Goal: Task Accomplishment & Management: Use online tool/utility

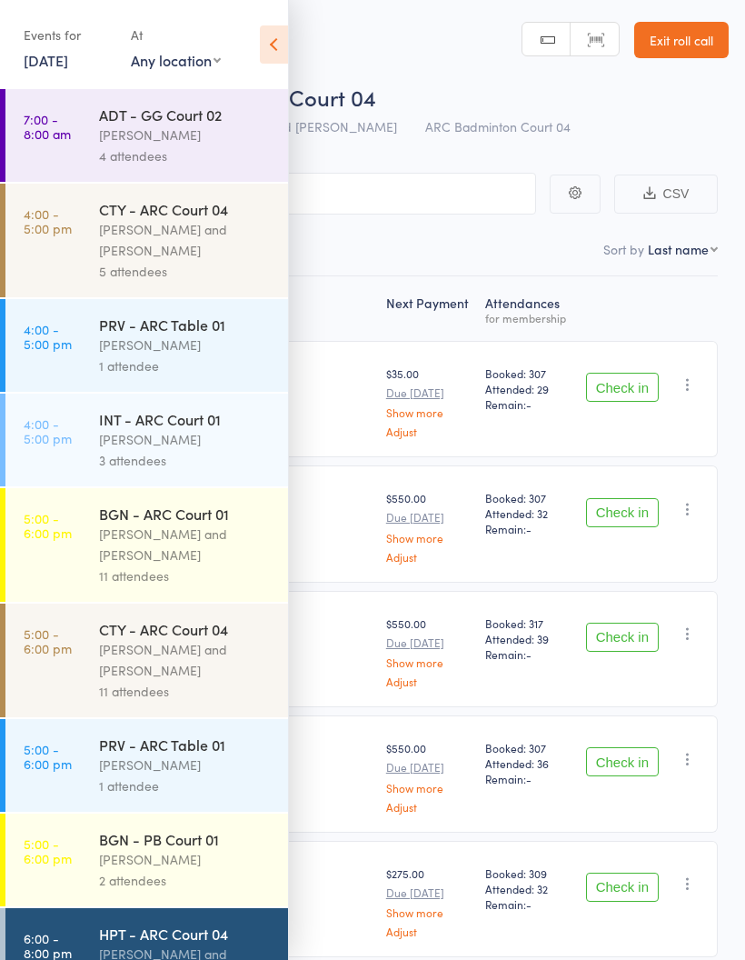
scroll to position [411, 0]
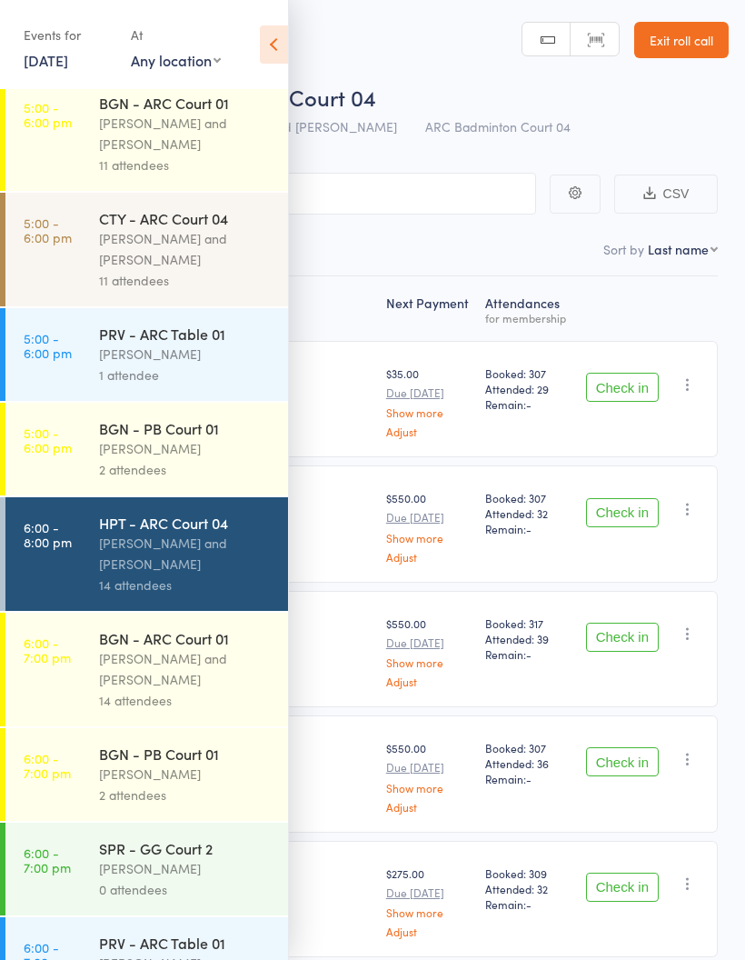
click at [211, 557] on div "[PERSON_NAME] and [PERSON_NAME]" at bounding box center [186, 554] width 174 height 42
click at [276, 47] on icon at bounding box center [274, 44] width 28 height 38
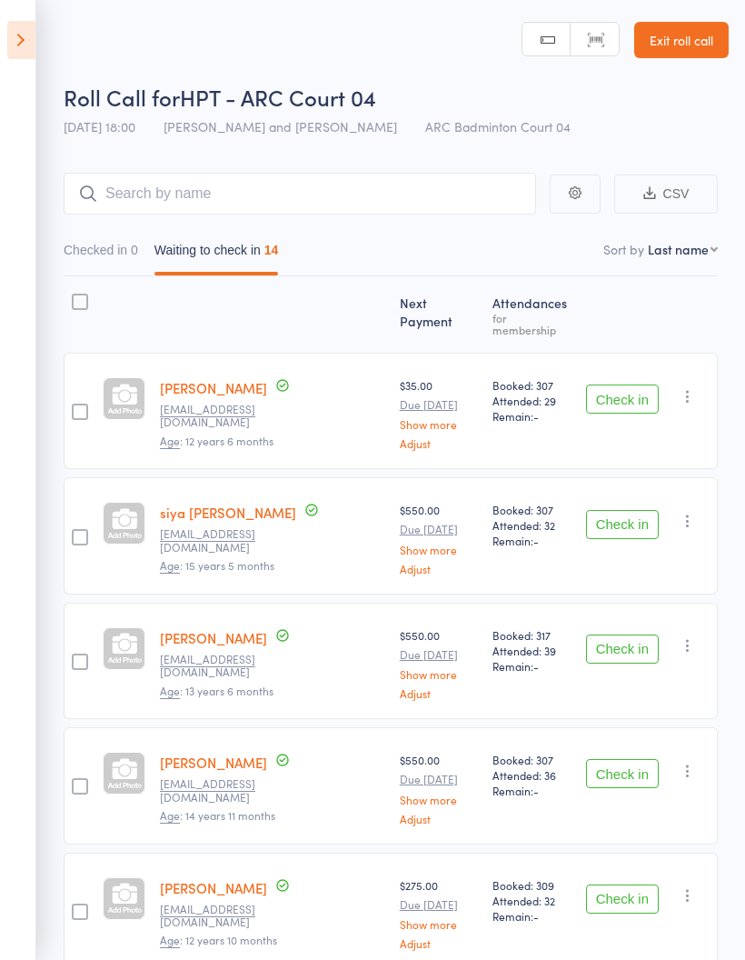
click at [29, 52] on icon at bounding box center [21, 40] width 28 height 38
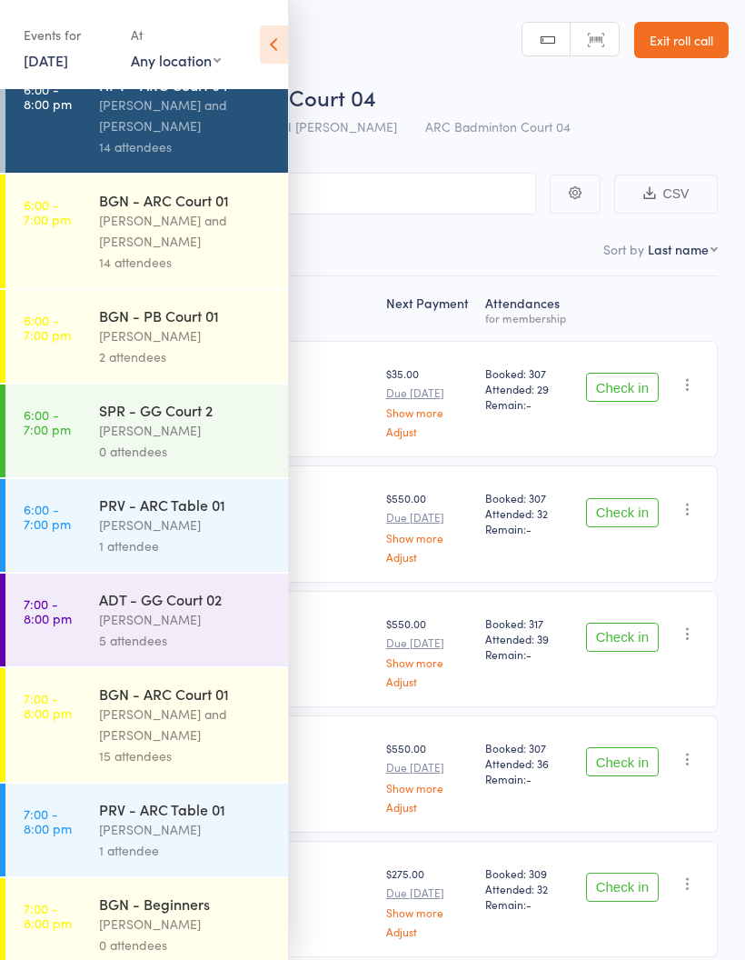
scroll to position [843, 0]
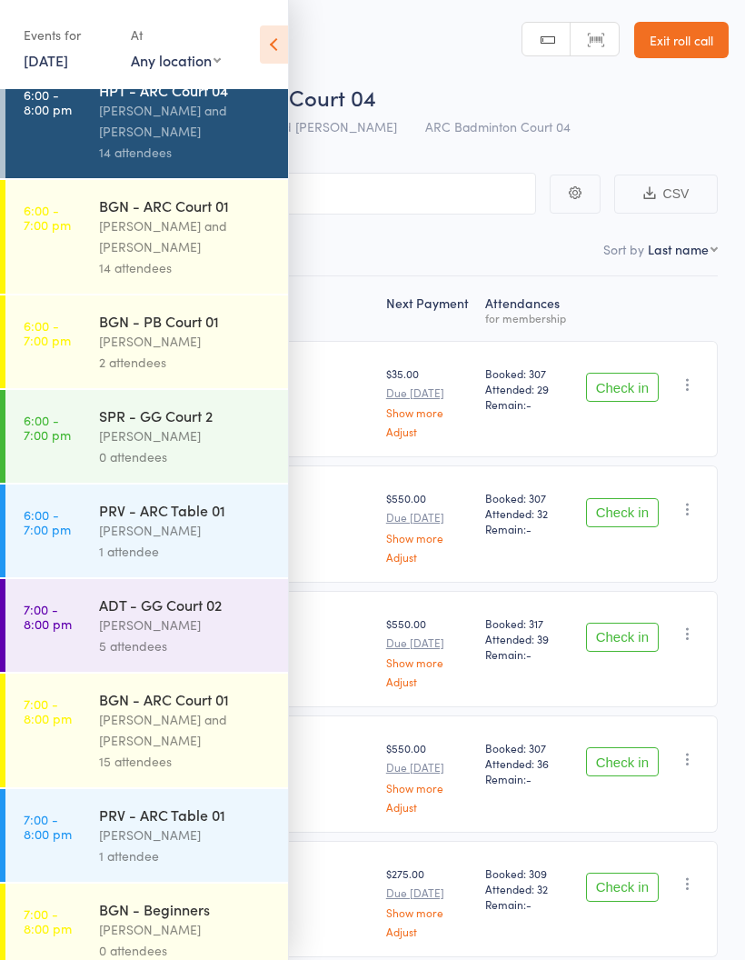
click at [92, 255] on link "6:00 - 7:00 pm BGN - ARC Court 01 [PERSON_NAME] and [PERSON_NAME] 14 attendees" at bounding box center [146, 237] width 283 height 114
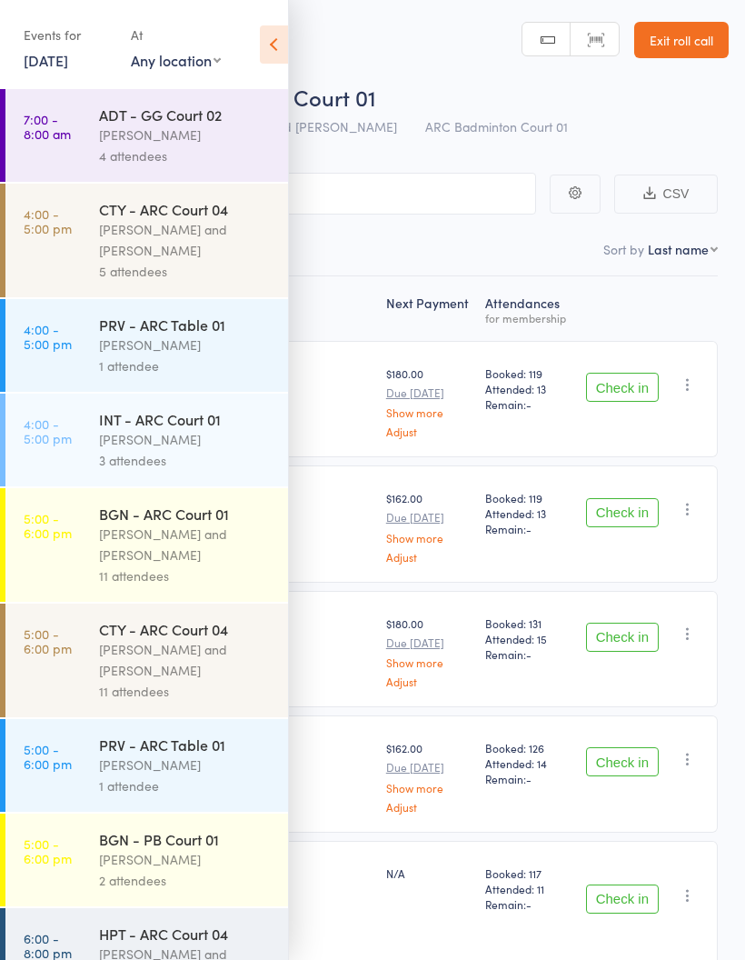
click at [285, 29] on icon at bounding box center [274, 44] width 28 height 38
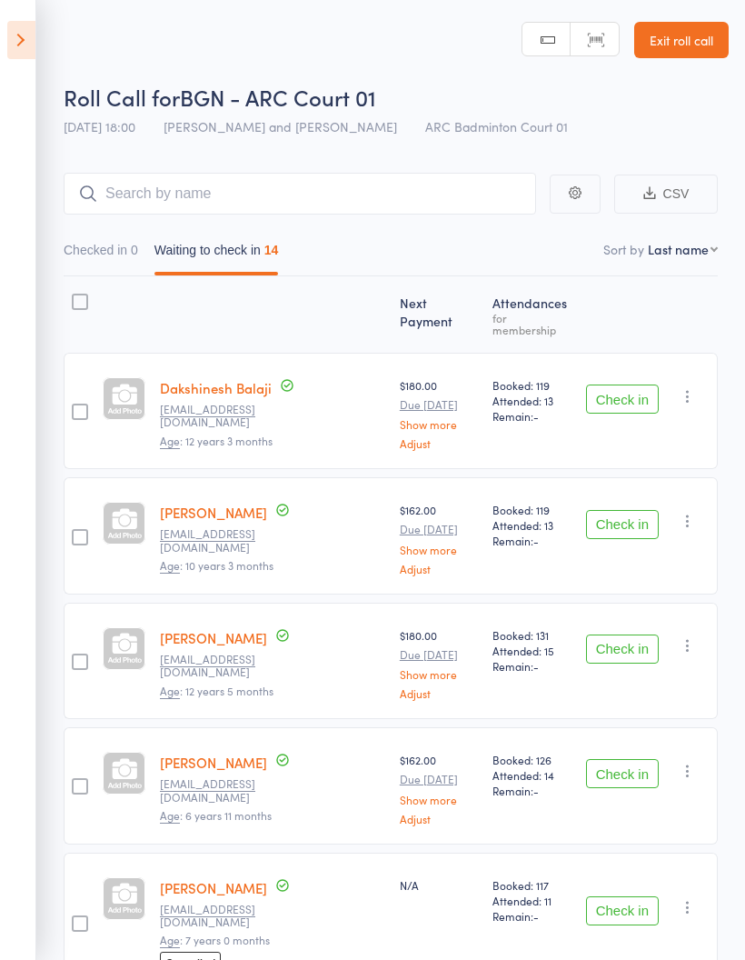
click at [628, 384] on button "Check in" at bounding box center [622, 398] width 73 height 29
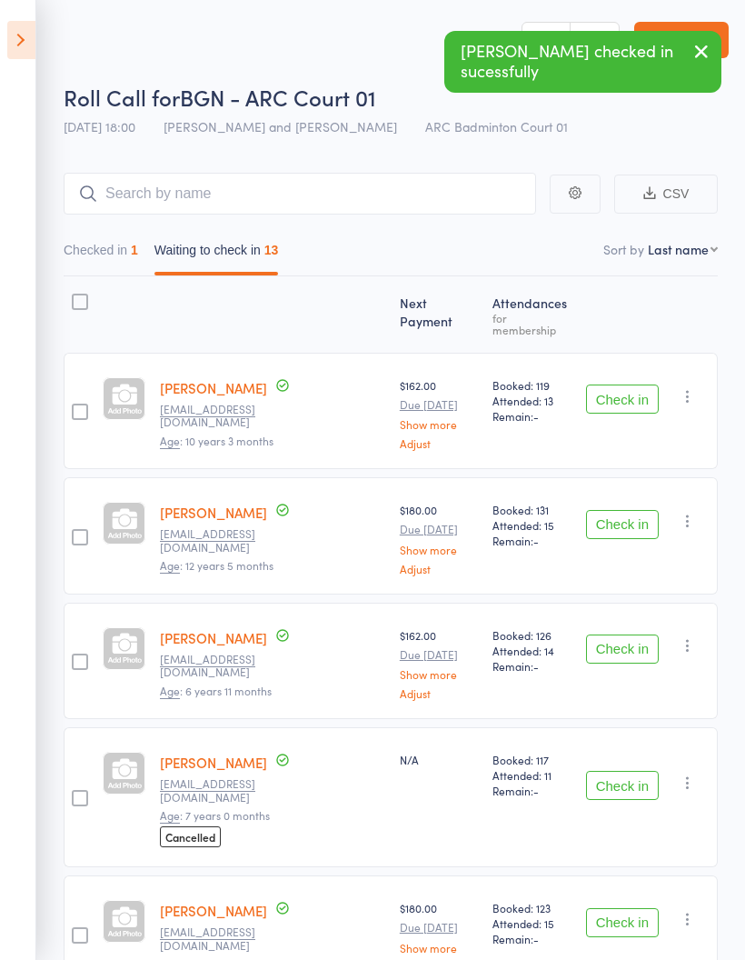
click at [632, 391] on button "Check in" at bounding box center [622, 398] width 73 height 29
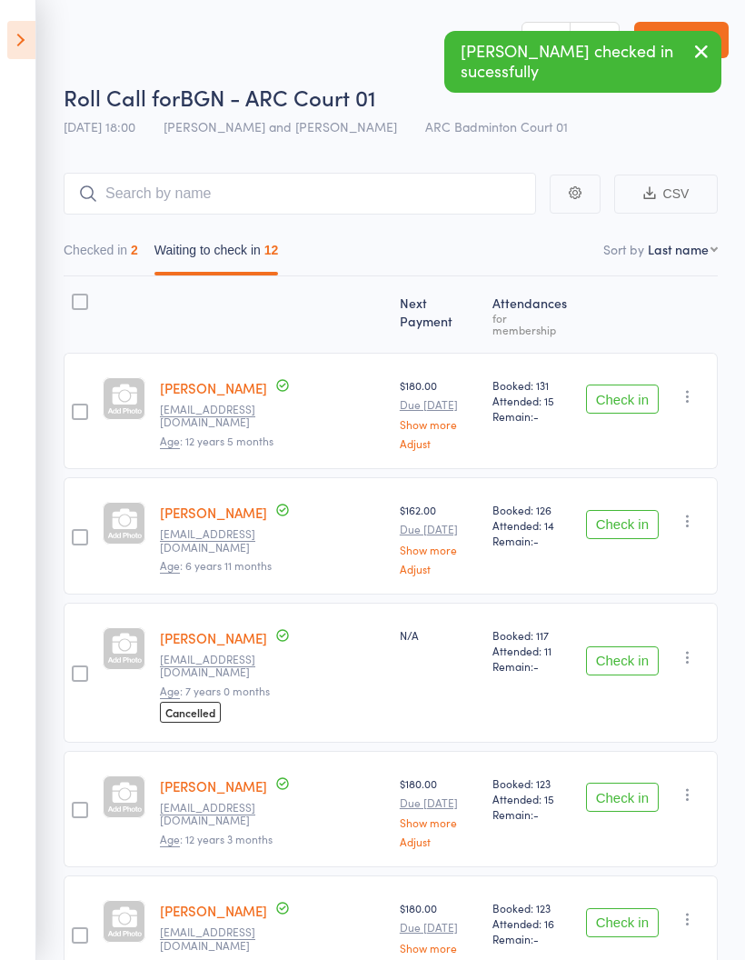
click at [643, 395] on button "Check in" at bounding box center [622, 398] width 73 height 29
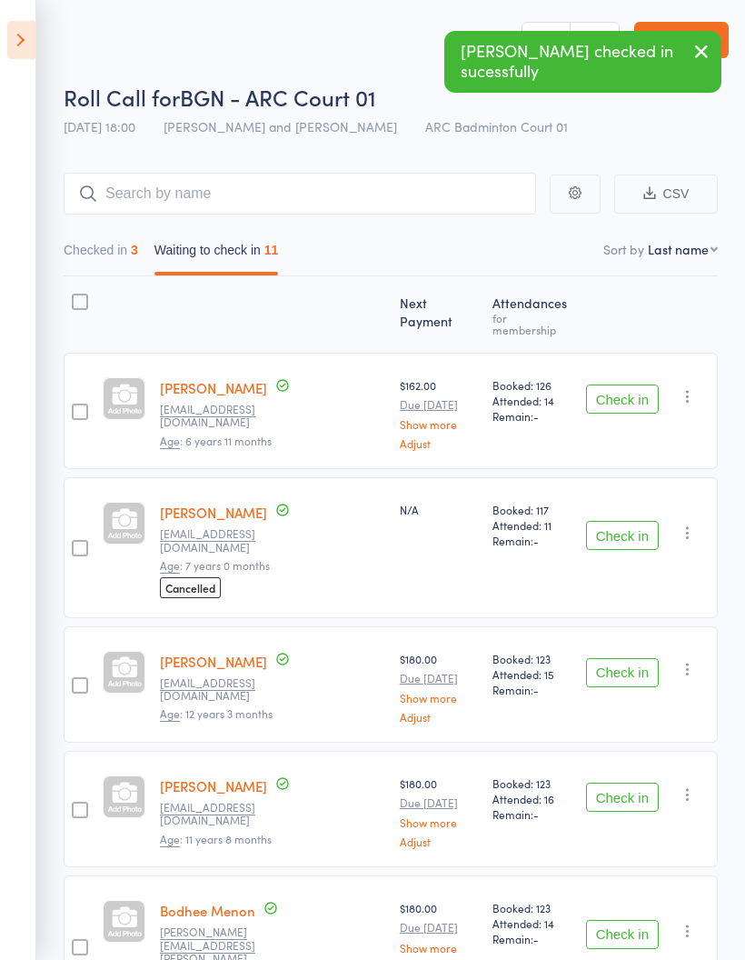
click at [646, 388] on button "Check in" at bounding box center [622, 398] width 73 height 29
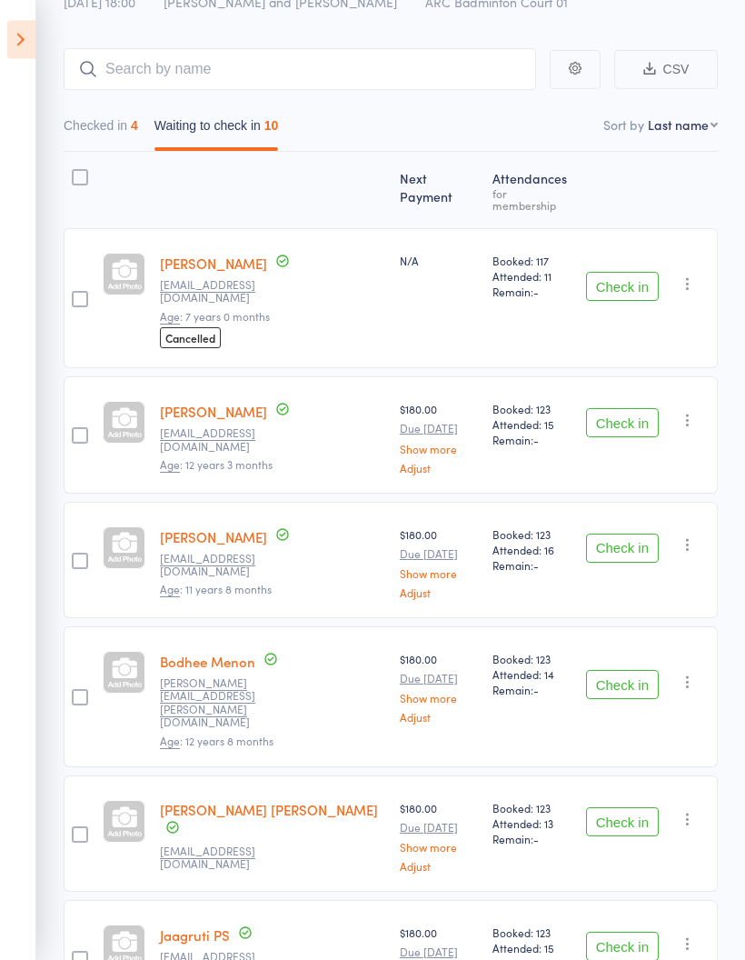
scroll to position [125, 0]
click at [624, 534] on button "Check in" at bounding box center [622, 548] width 73 height 29
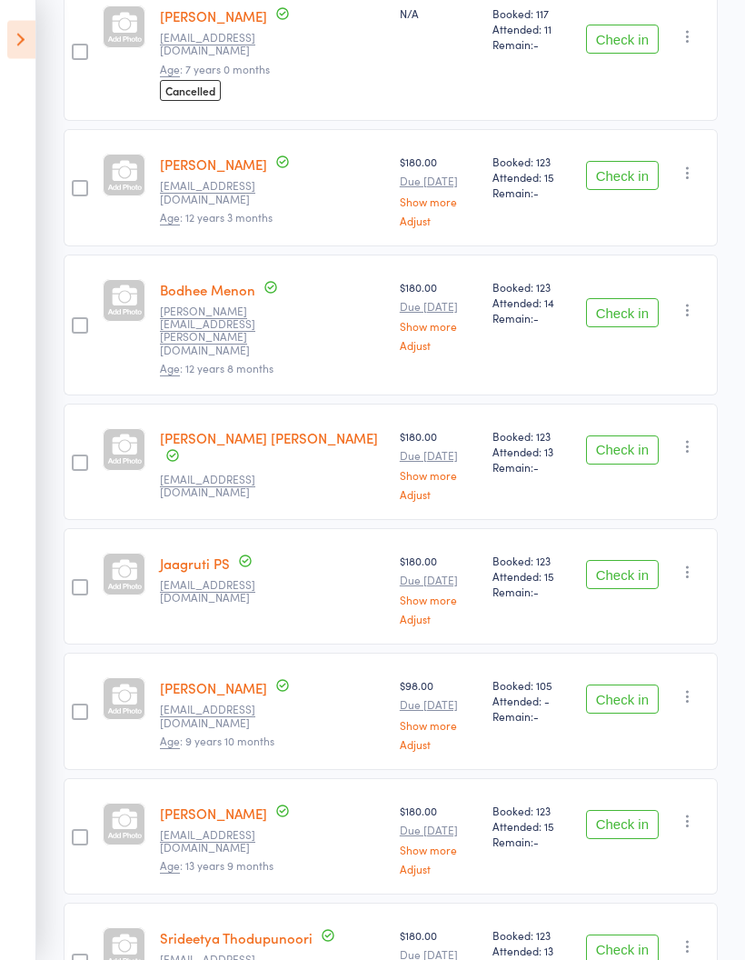
scroll to position [372, 0]
click at [642, 560] on button "Check in" at bounding box center [622, 574] width 73 height 29
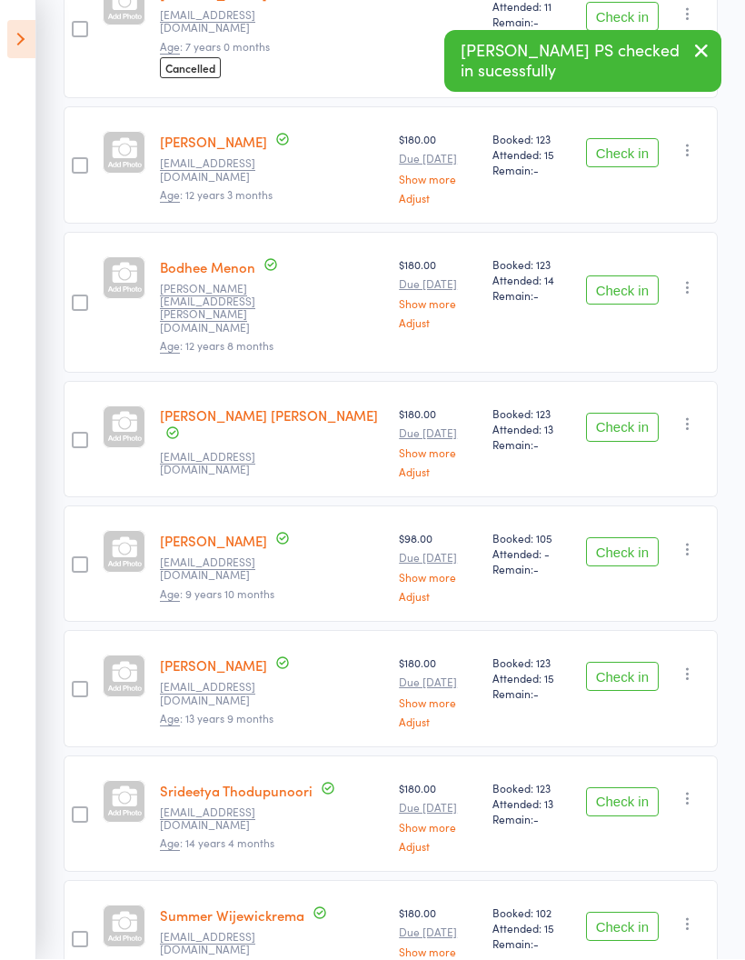
scroll to position [392, 0]
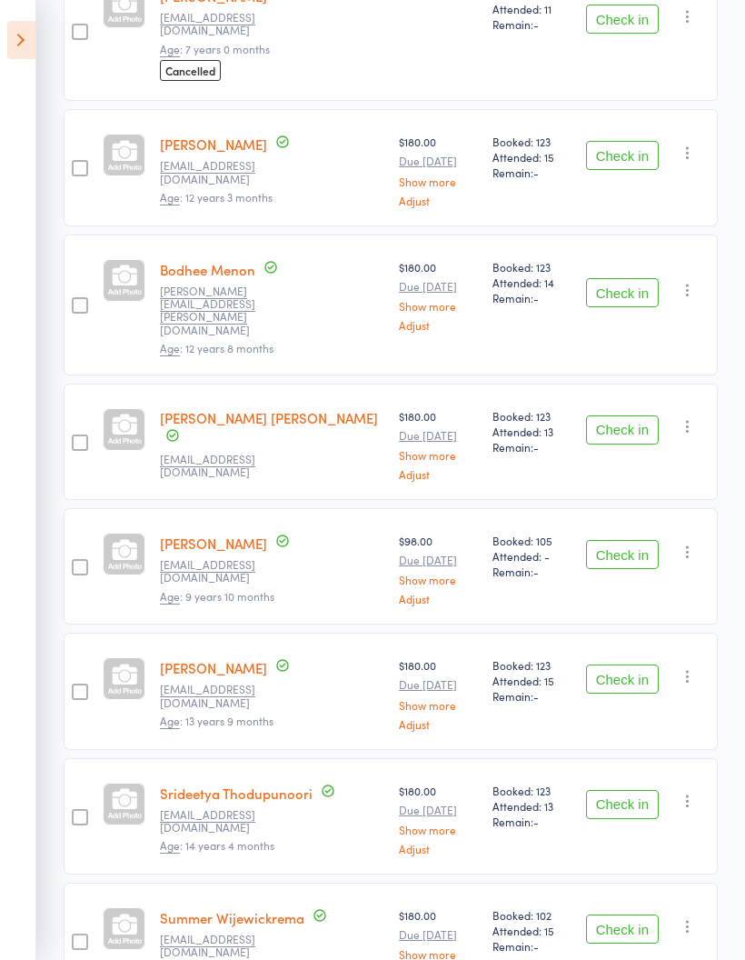
click at [639, 664] on button "Check in" at bounding box center [622, 678] width 73 height 29
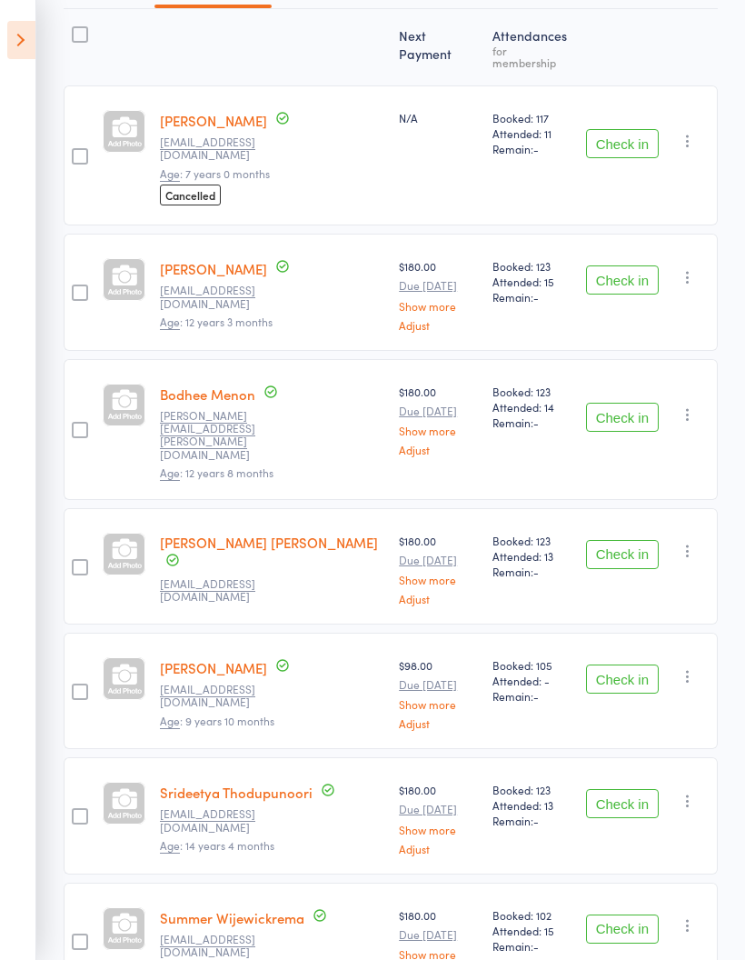
click at [630, 789] on button "Check in" at bounding box center [622, 803] width 73 height 29
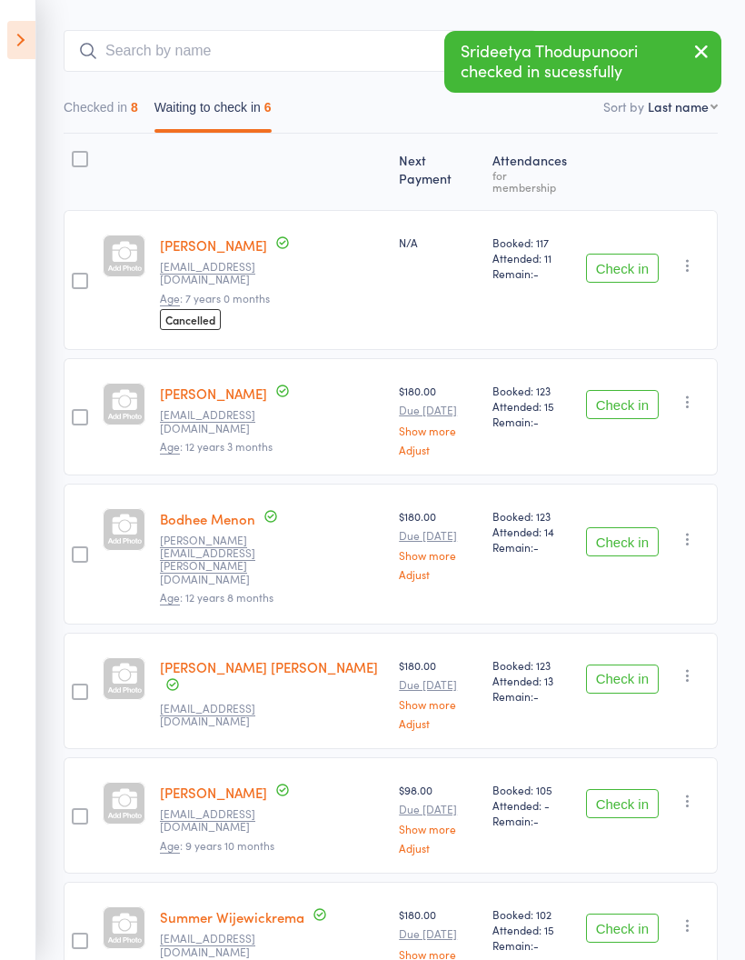
click at [620, 913] on button "Check in" at bounding box center [622, 927] width 73 height 29
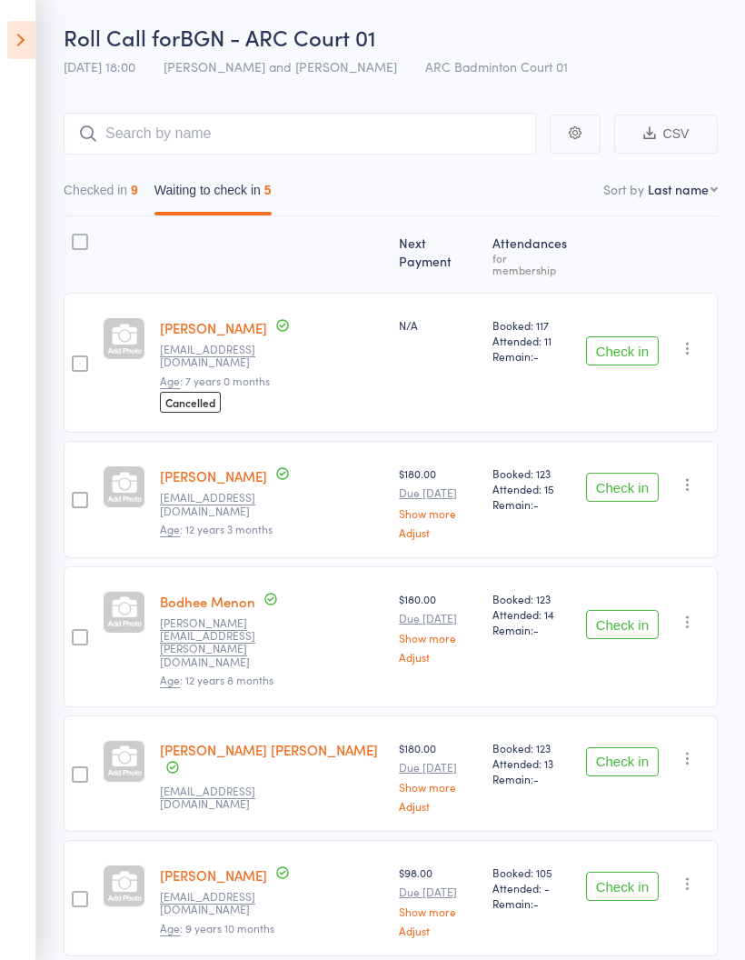
scroll to position [91, 0]
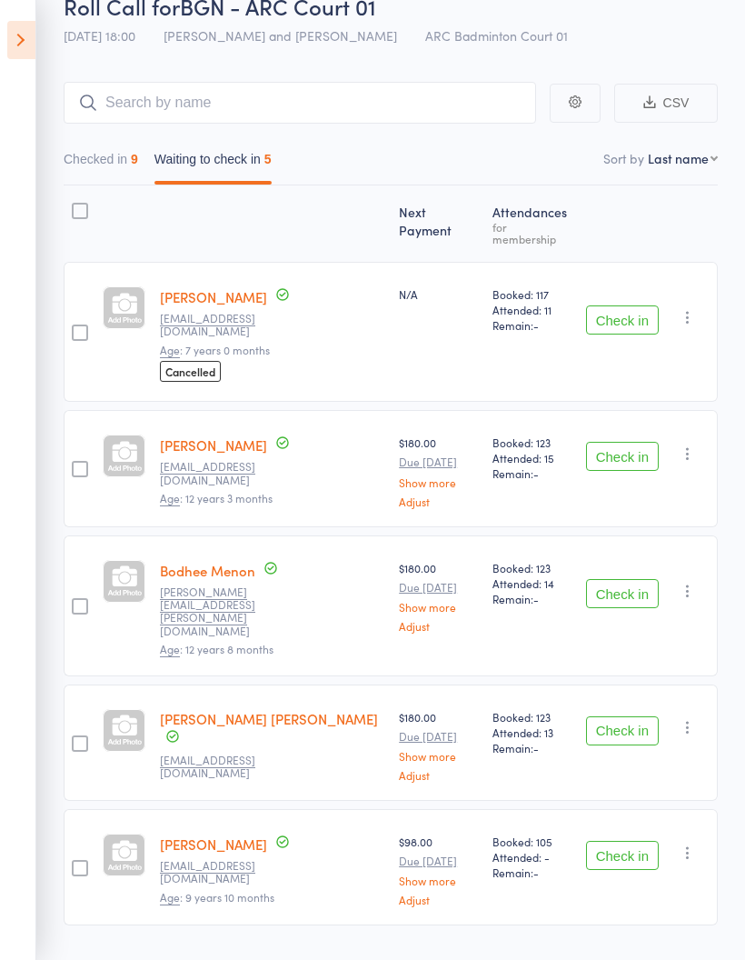
click at [641, 442] on button "Check in" at bounding box center [622, 456] width 73 height 29
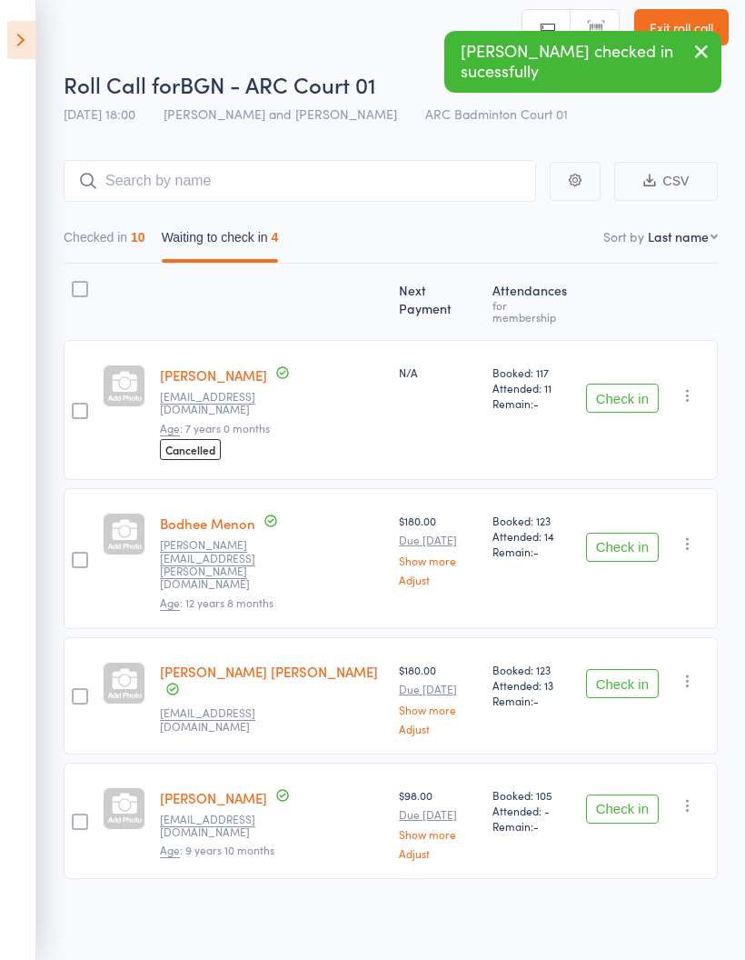
click at [691, 386] on icon "button" at bounding box center [688, 395] width 18 height 18
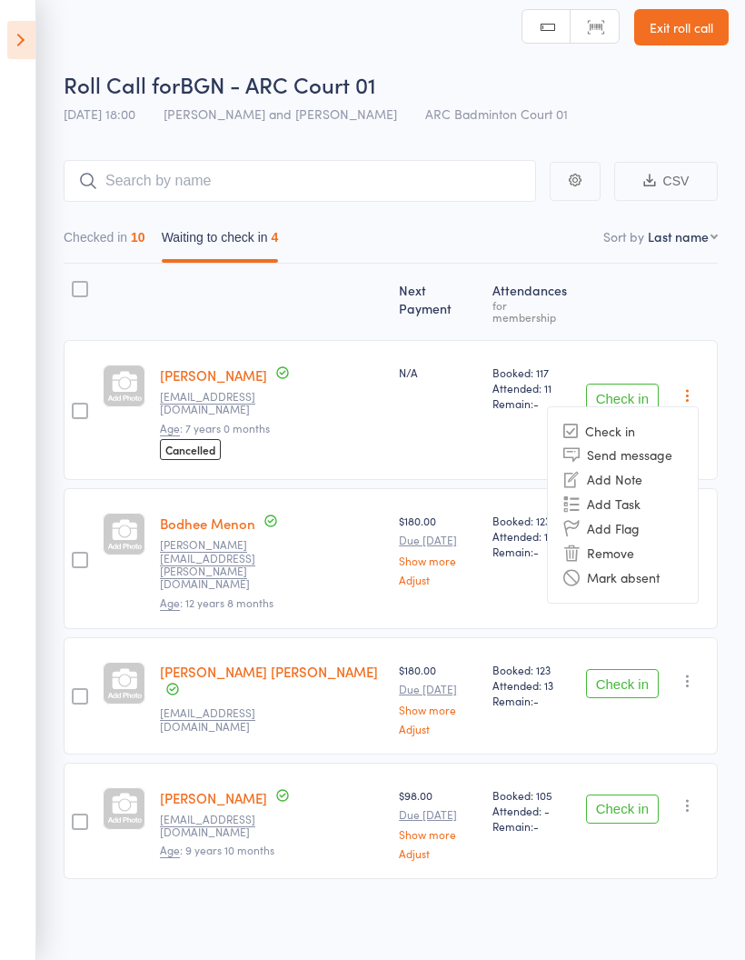
click at [654, 566] on li "Mark absent" at bounding box center [623, 577] width 150 height 25
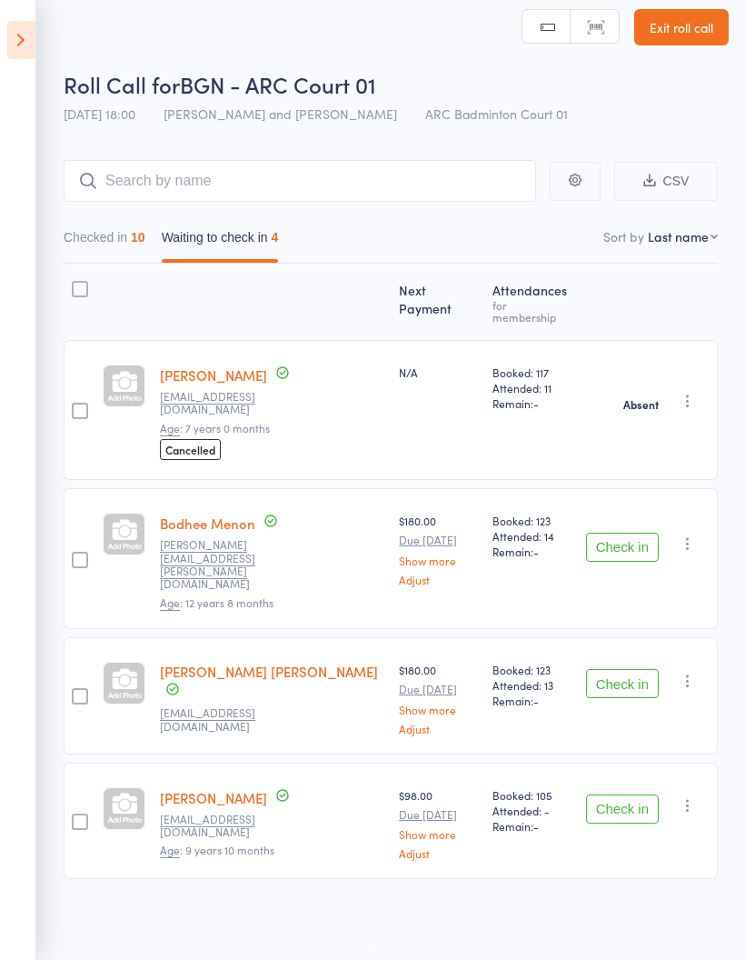
click at [696, 534] on icon "button" at bounding box center [688, 543] width 18 height 18
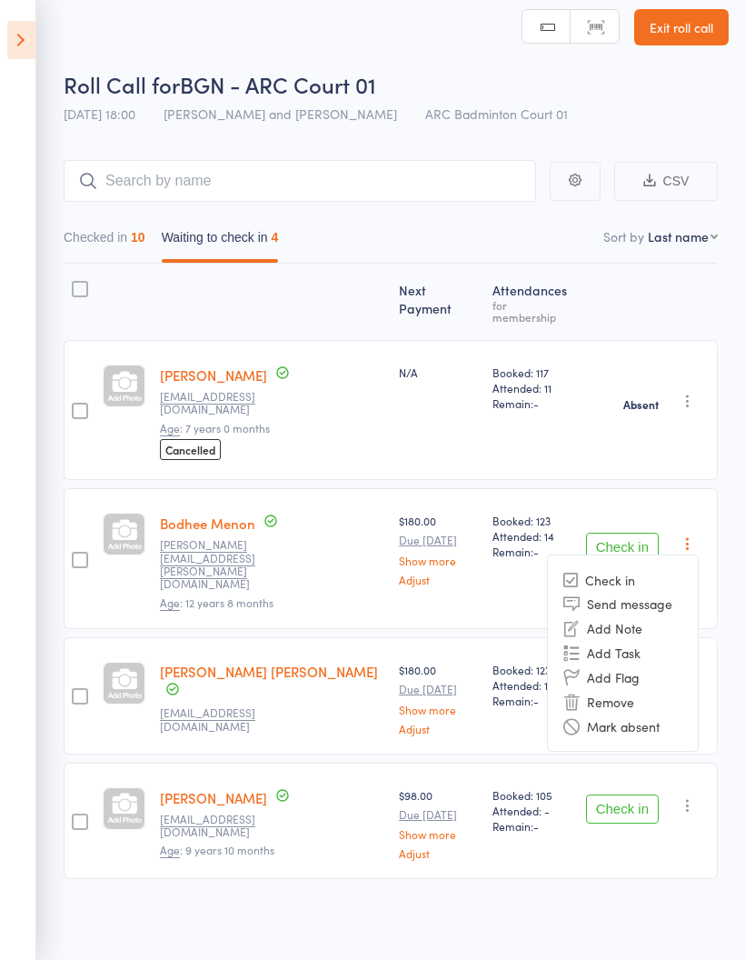
click at [644, 714] on li "Mark absent" at bounding box center [623, 726] width 150 height 25
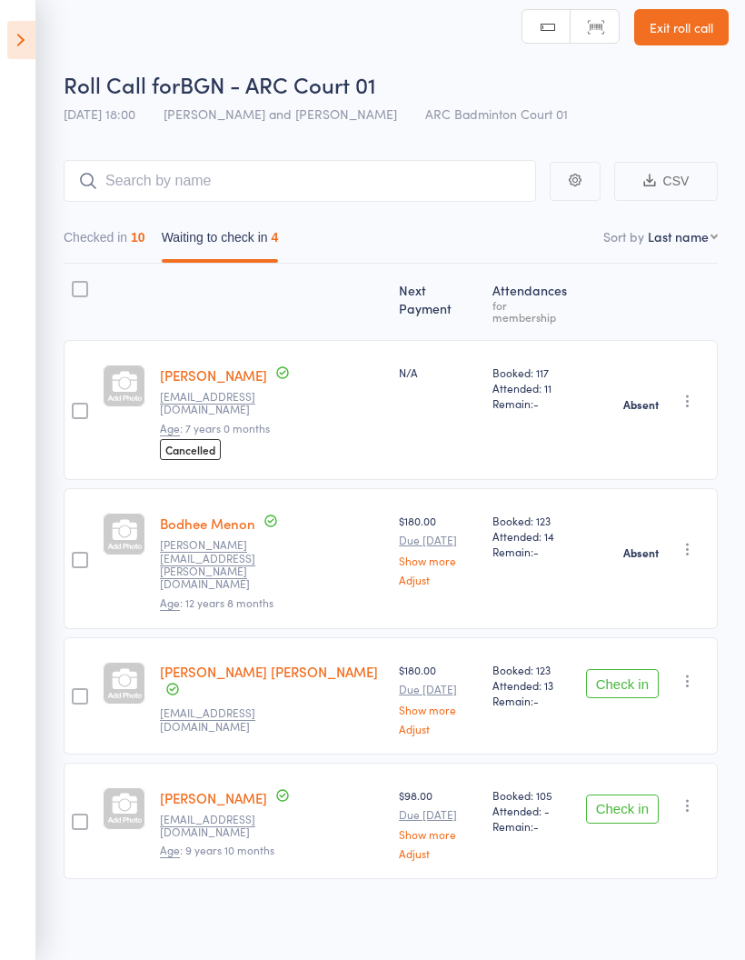
click at [694, 672] on icon "button" at bounding box center [688, 681] width 18 height 18
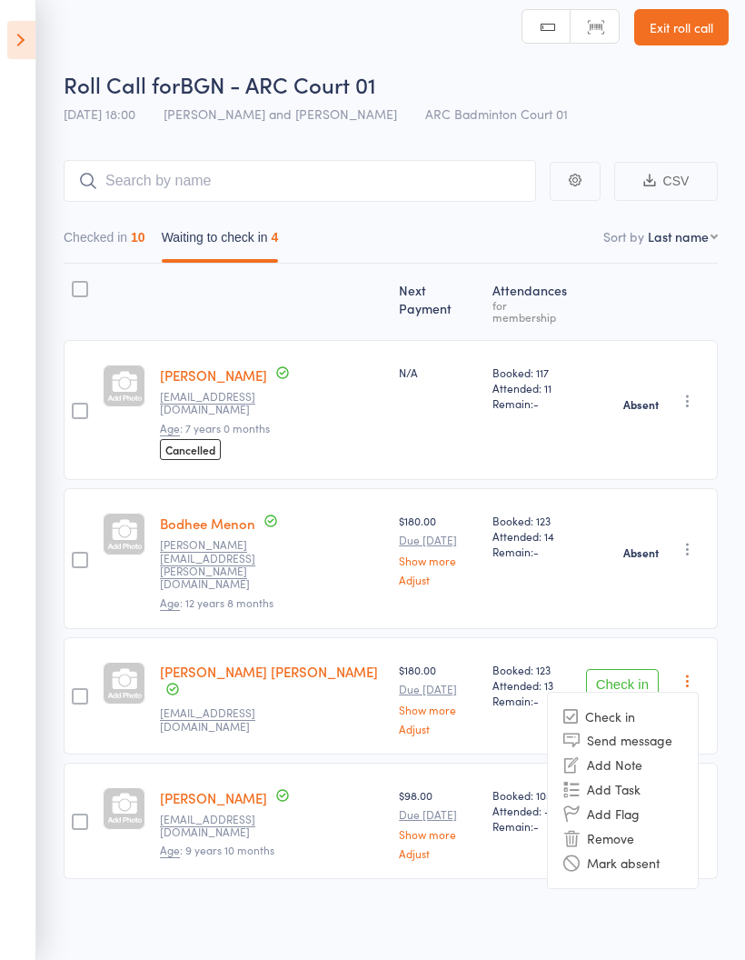
click at [650, 851] on li "Mark absent" at bounding box center [623, 863] width 150 height 25
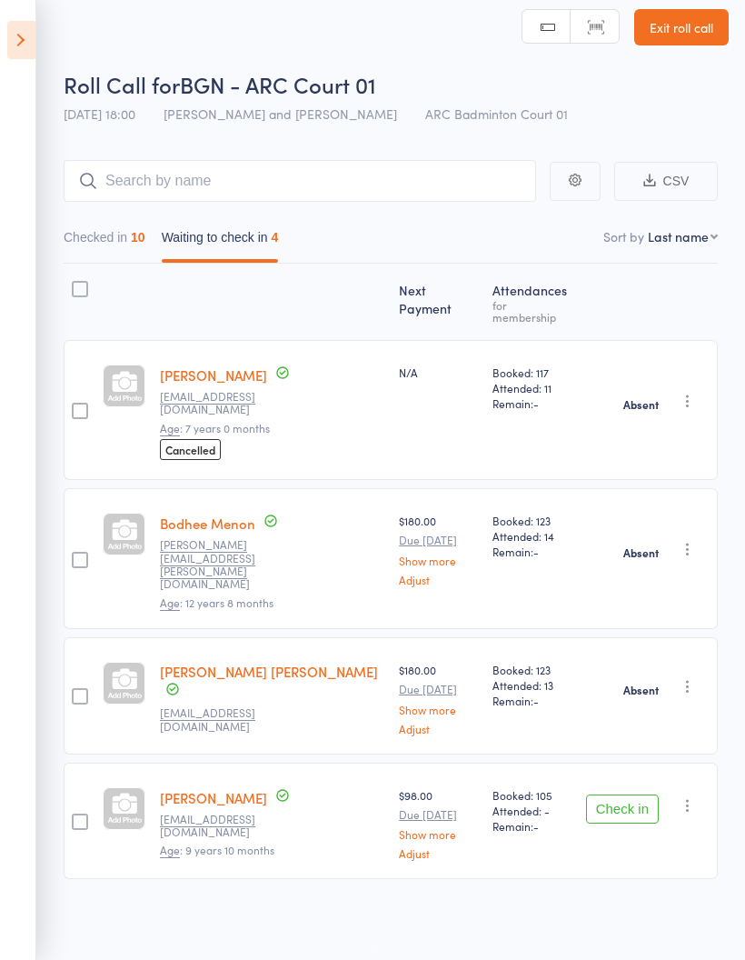
click at [697, 796] on icon "button" at bounding box center [688, 805] width 18 height 18
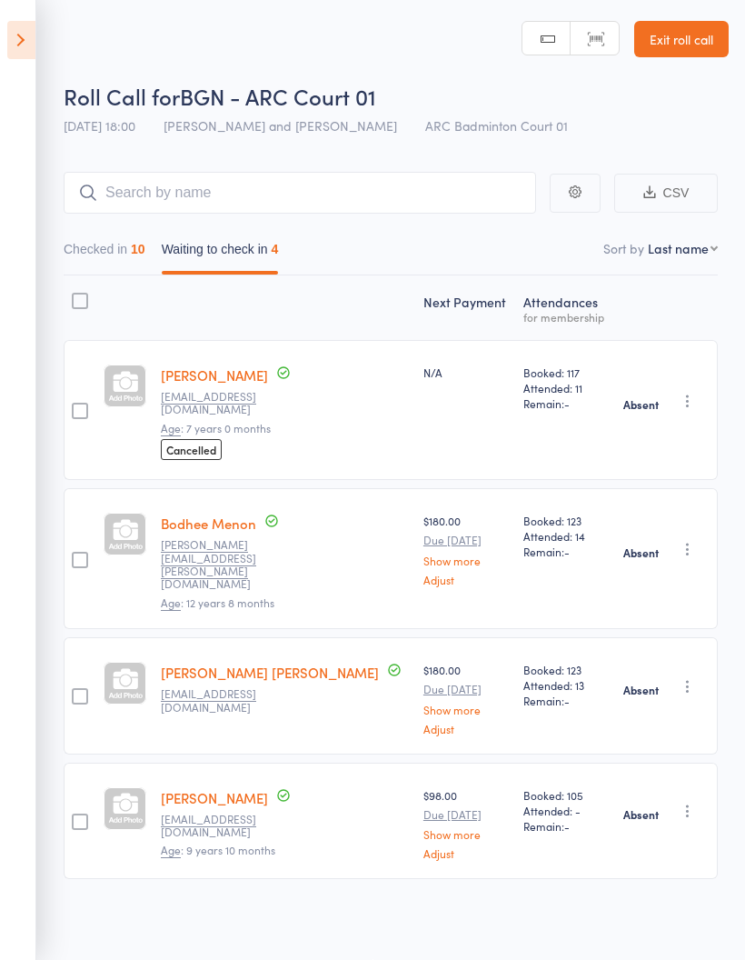
click at [21, 49] on icon at bounding box center [21, 40] width 28 height 38
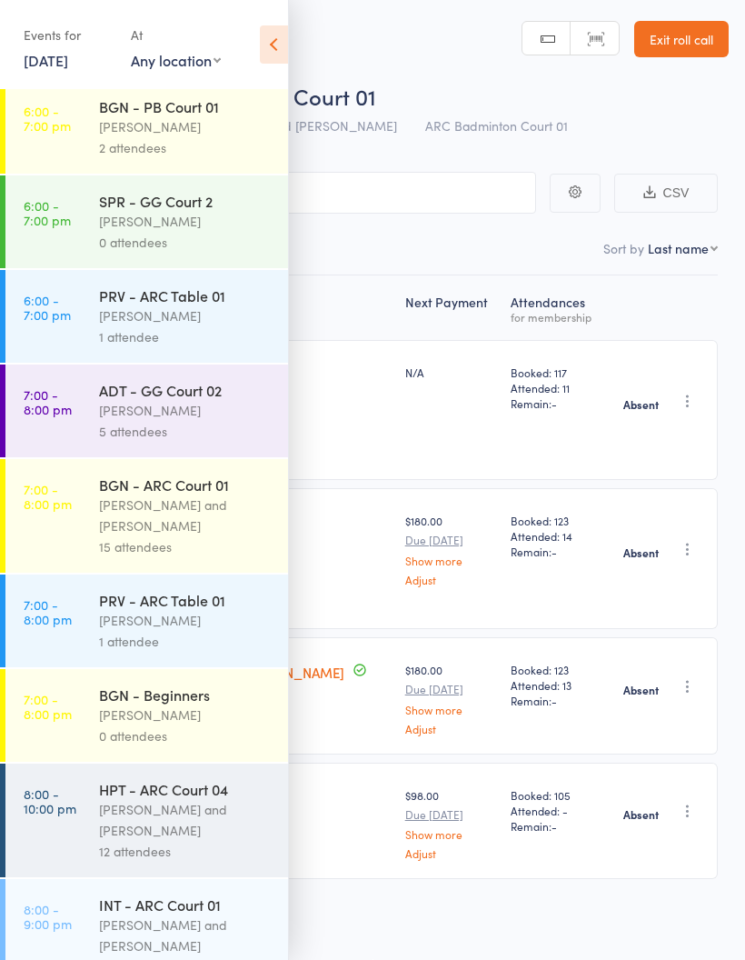
scroll to position [1063, 0]
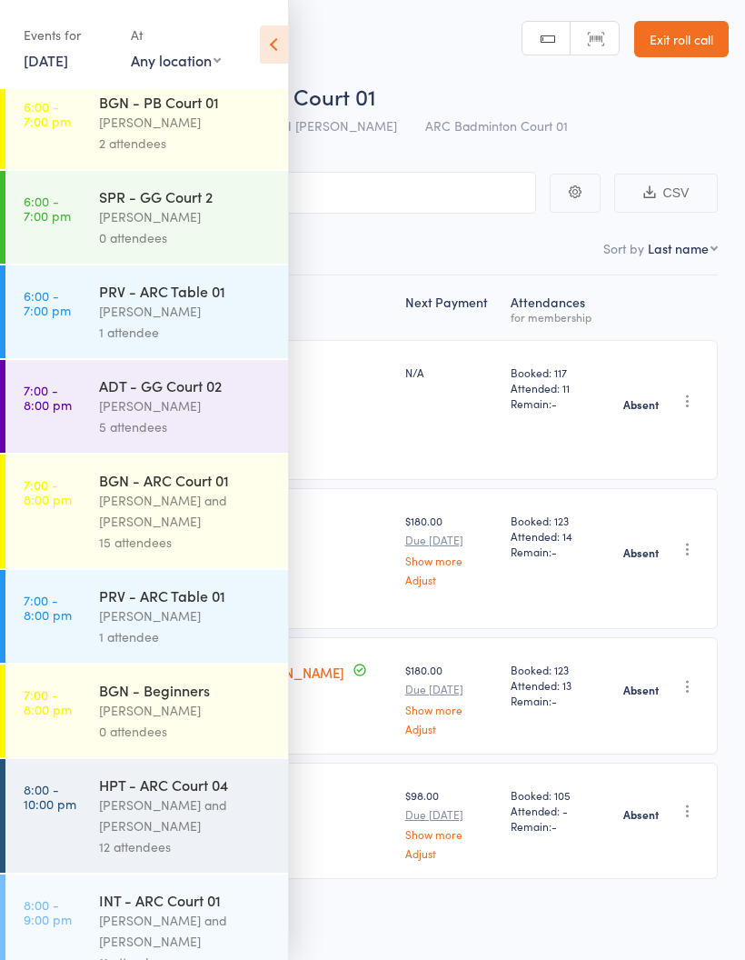
click at [61, 344] on link "6:00 - 7:00 pm PRV - ARC Table 01 [PERSON_NAME] 1 attendee" at bounding box center [146, 311] width 283 height 93
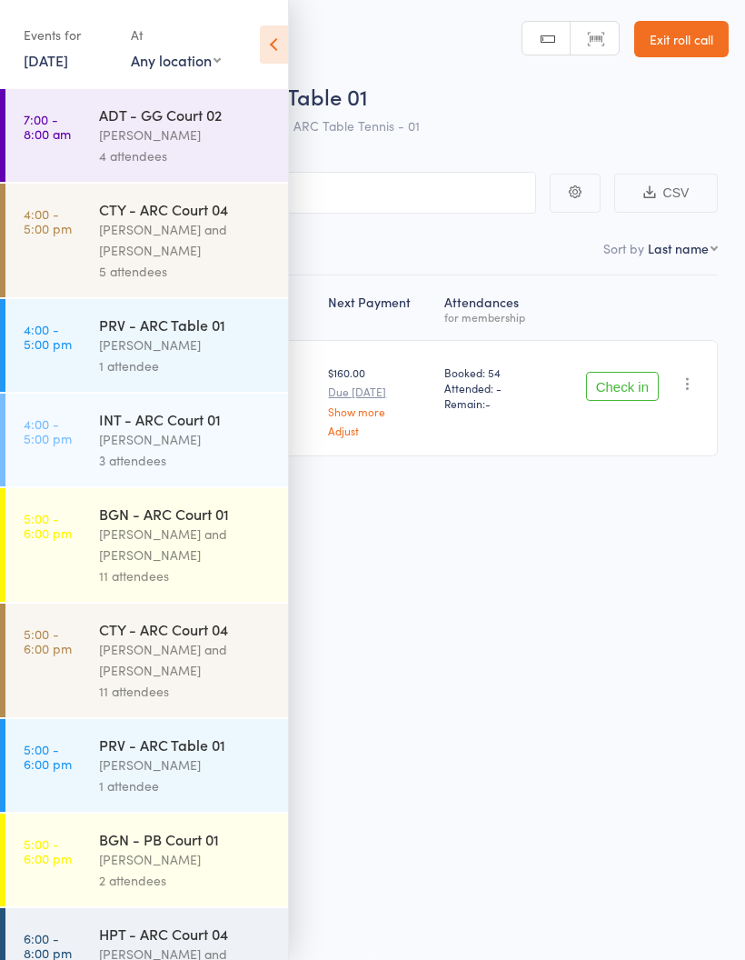
click at [274, 42] on icon at bounding box center [274, 44] width 28 height 38
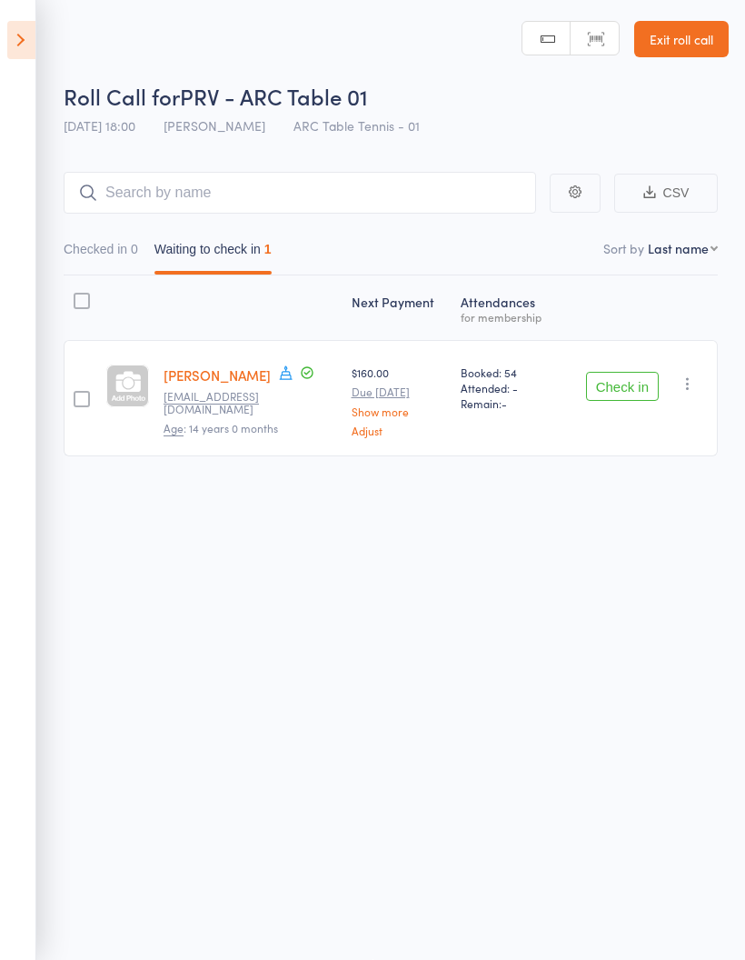
click at [648, 372] on button "Check in" at bounding box center [622, 386] width 73 height 29
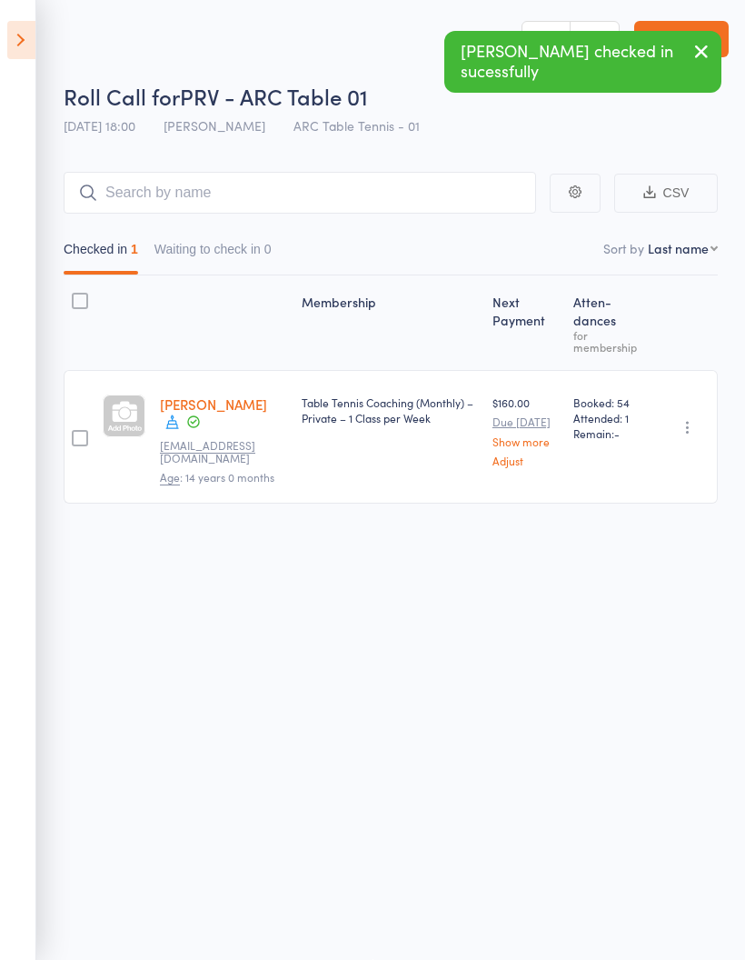
click at [24, 47] on icon at bounding box center [21, 40] width 28 height 38
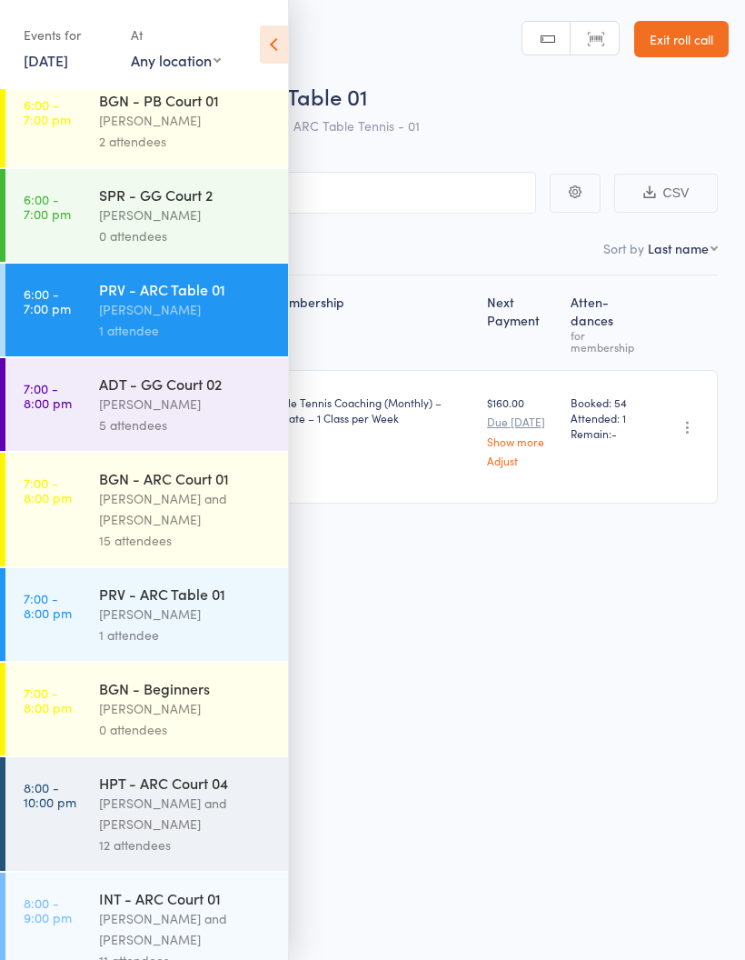
scroll to position [1071, 0]
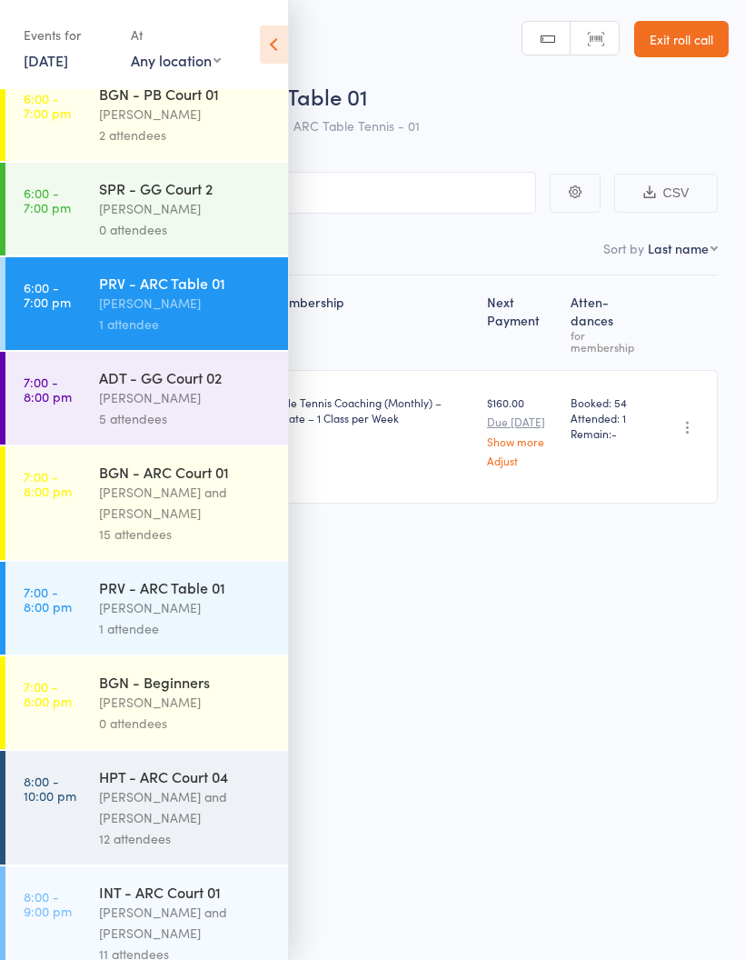
click at [204, 524] on div "[PERSON_NAME] and [PERSON_NAME]" at bounding box center [186, 503] width 174 height 42
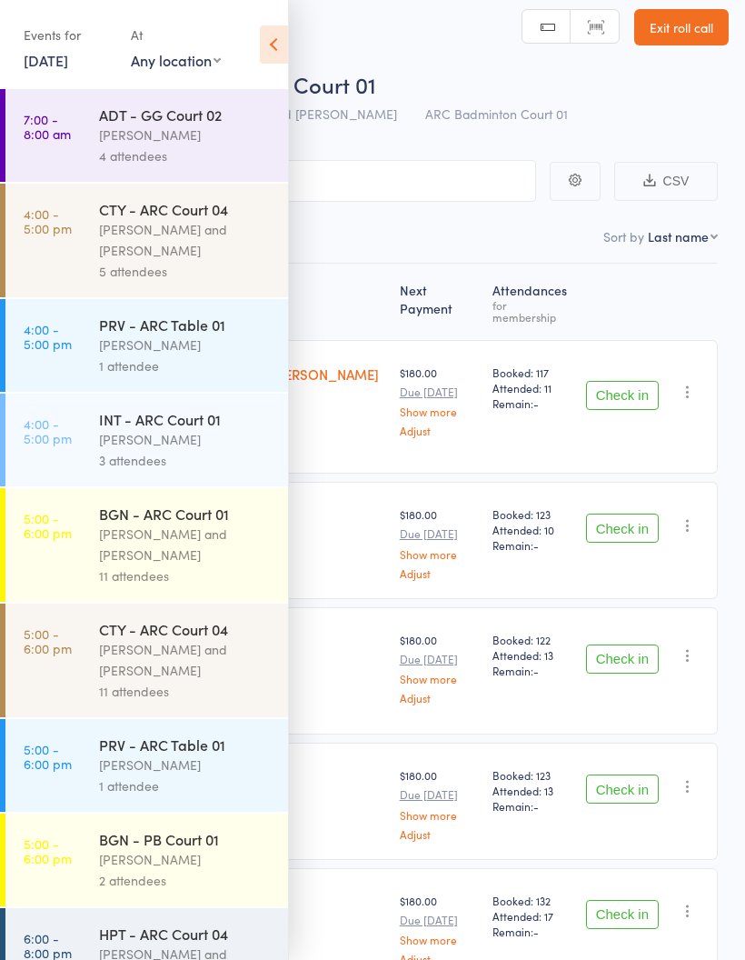
click at [281, 32] on icon at bounding box center [274, 44] width 28 height 38
